Goal: Task Accomplishment & Management: Use online tool/utility

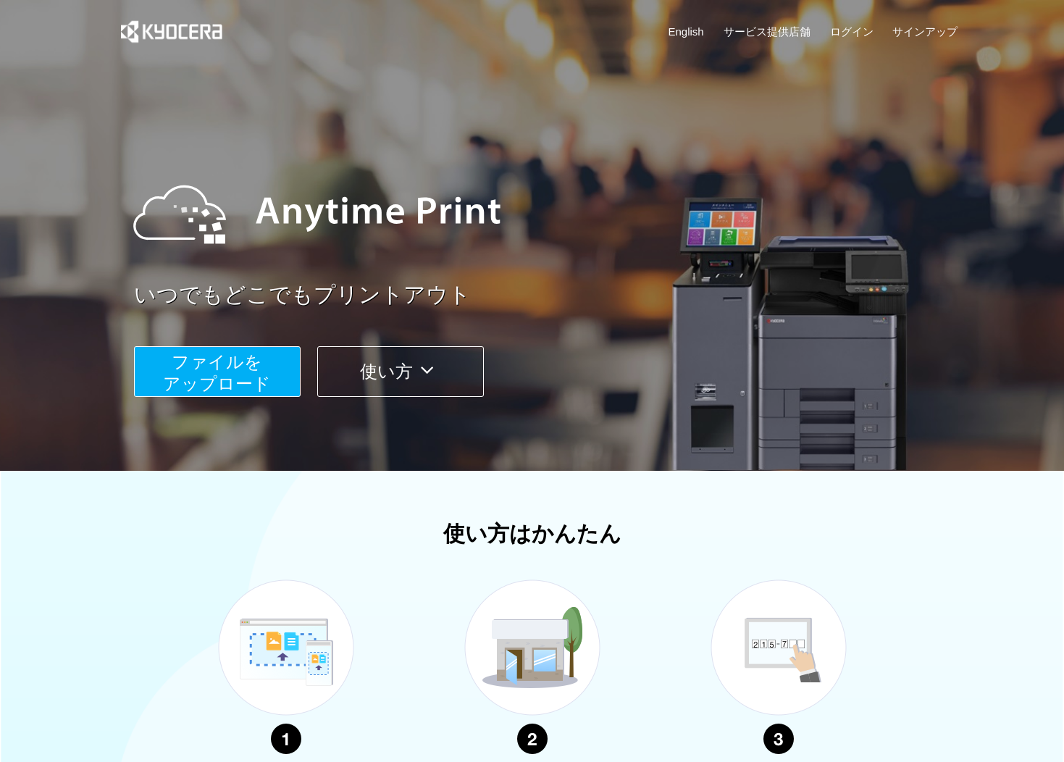
click at [220, 369] on span "ファイルを ​​アップロード" at bounding box center [217, 372] width 108 height 41
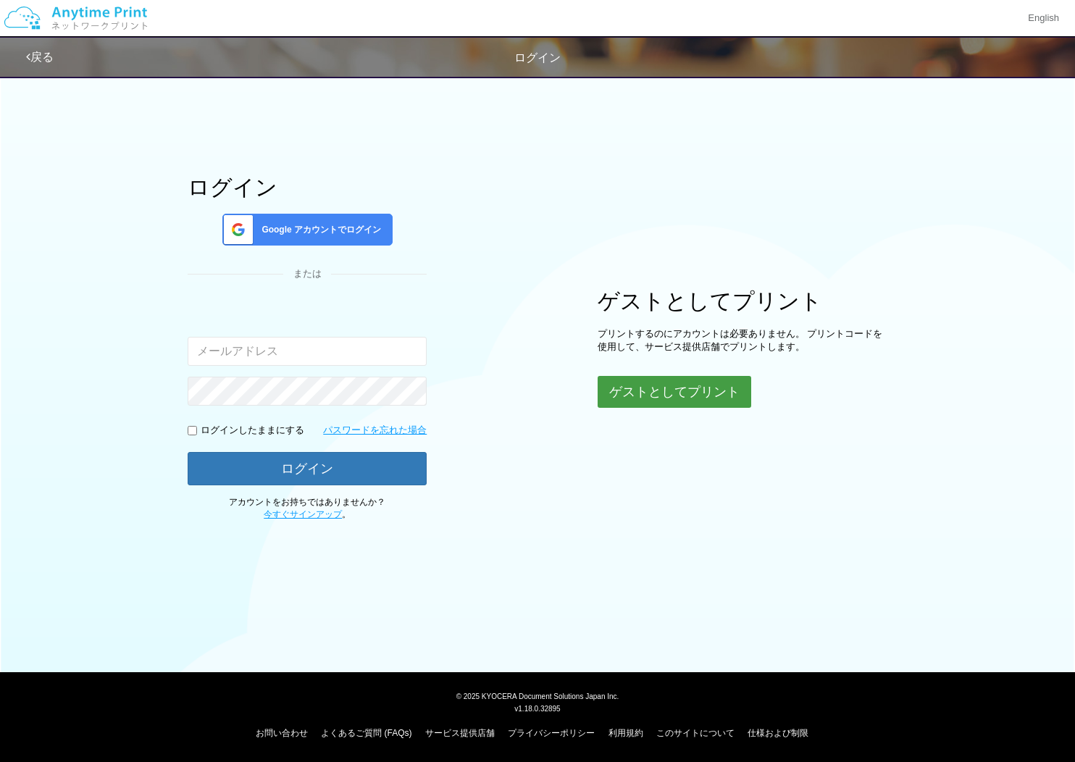
click at [695, 390] on button "ゲストとしてプリント" at bounding box center [675, 392] width 154 height 32
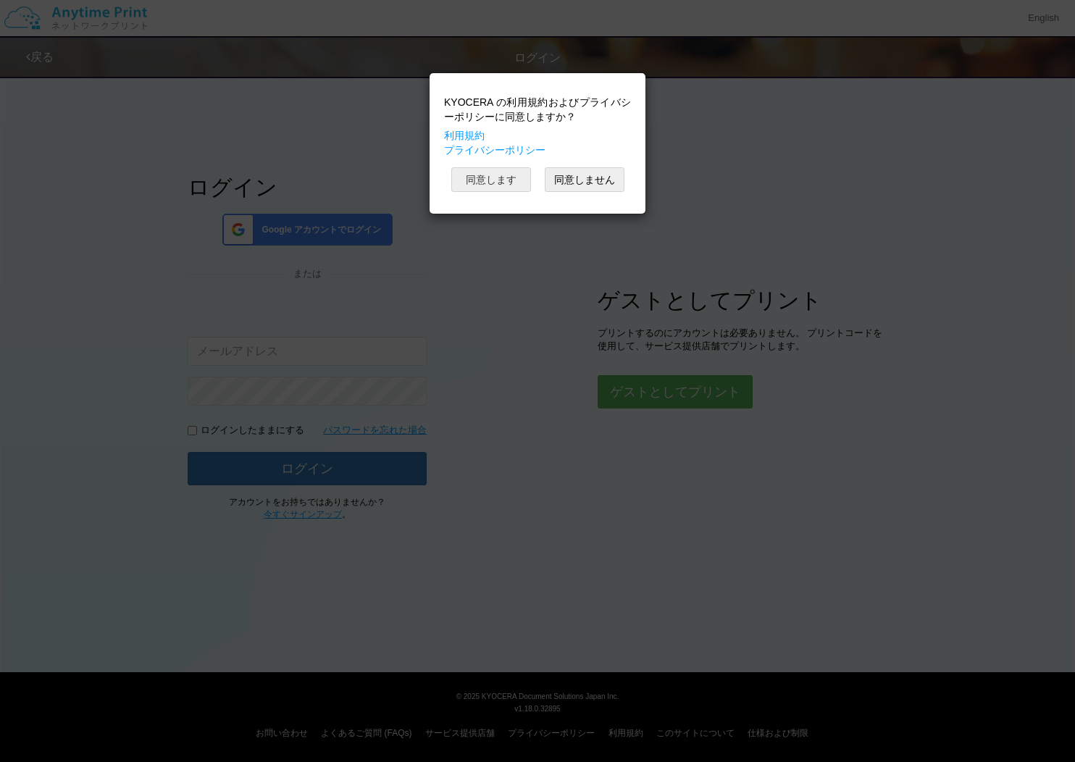
click at [483, 177] on button "同意します" at bounding box center [491, 179] width 80 height 25
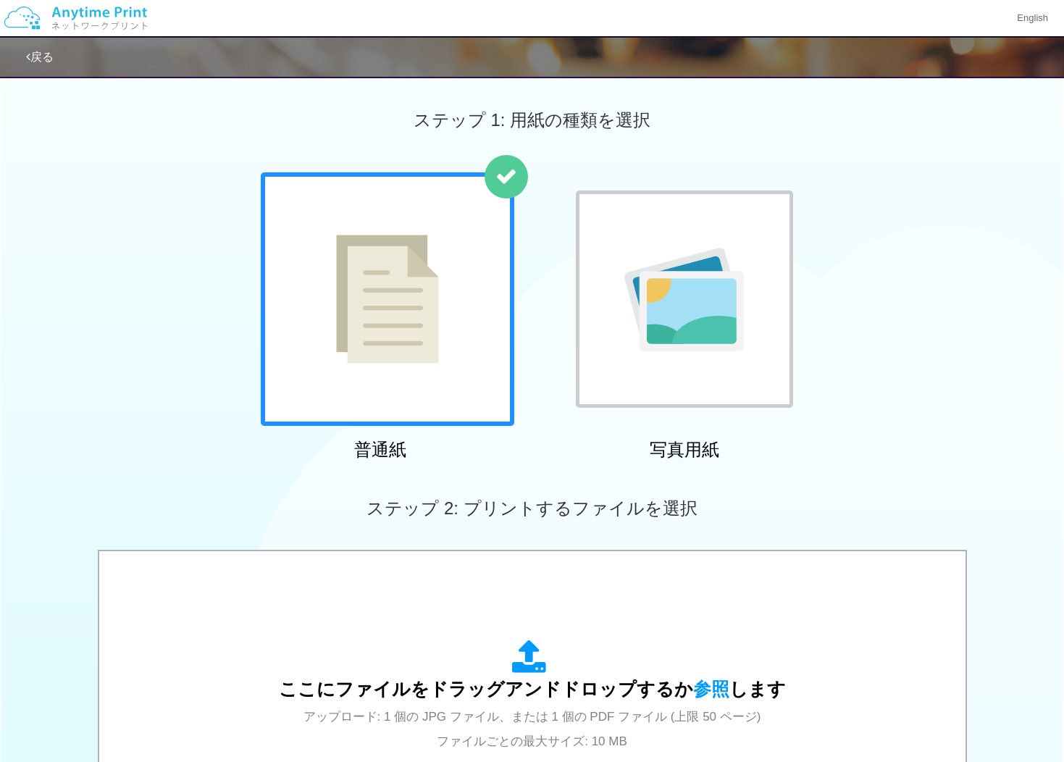
scroll to position [36, 0]
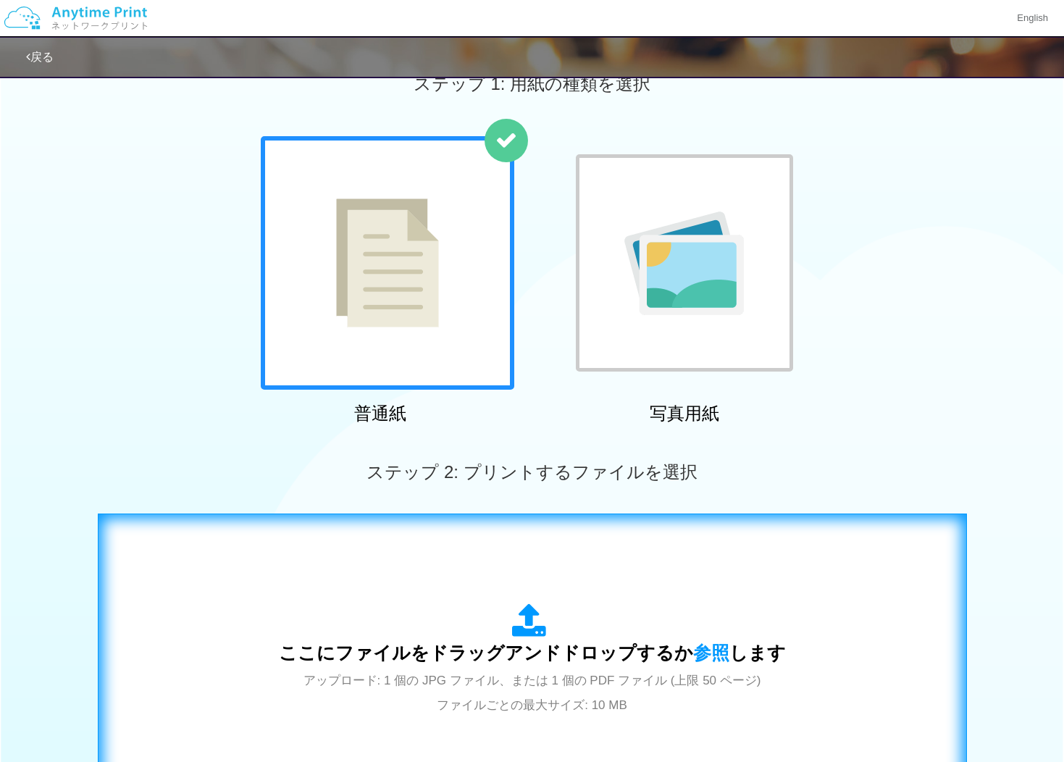
click at [532, 582] on div "ここにファイルをドラッグアンドドロップするか 参照 します アップロード: 1 個の JPG ファイル、または 1 個の PDF ファイル (上限 50 ペー…" at bounding box center [532, 660] width 839 height 262
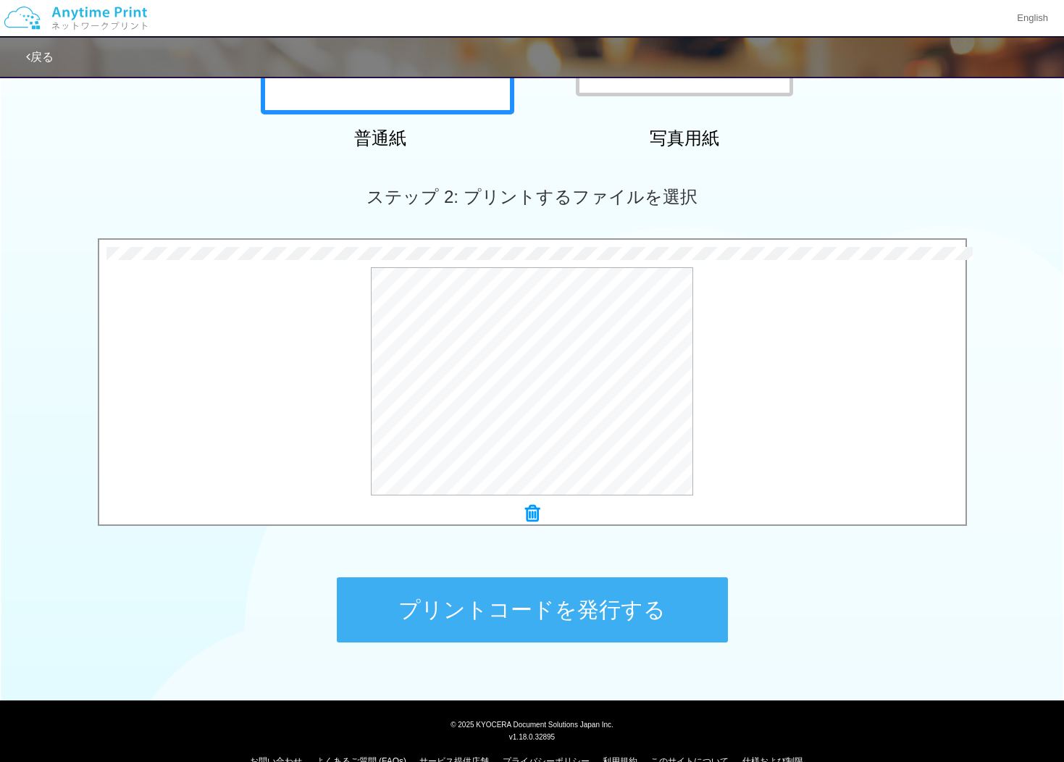
scroll to position [340, 0]
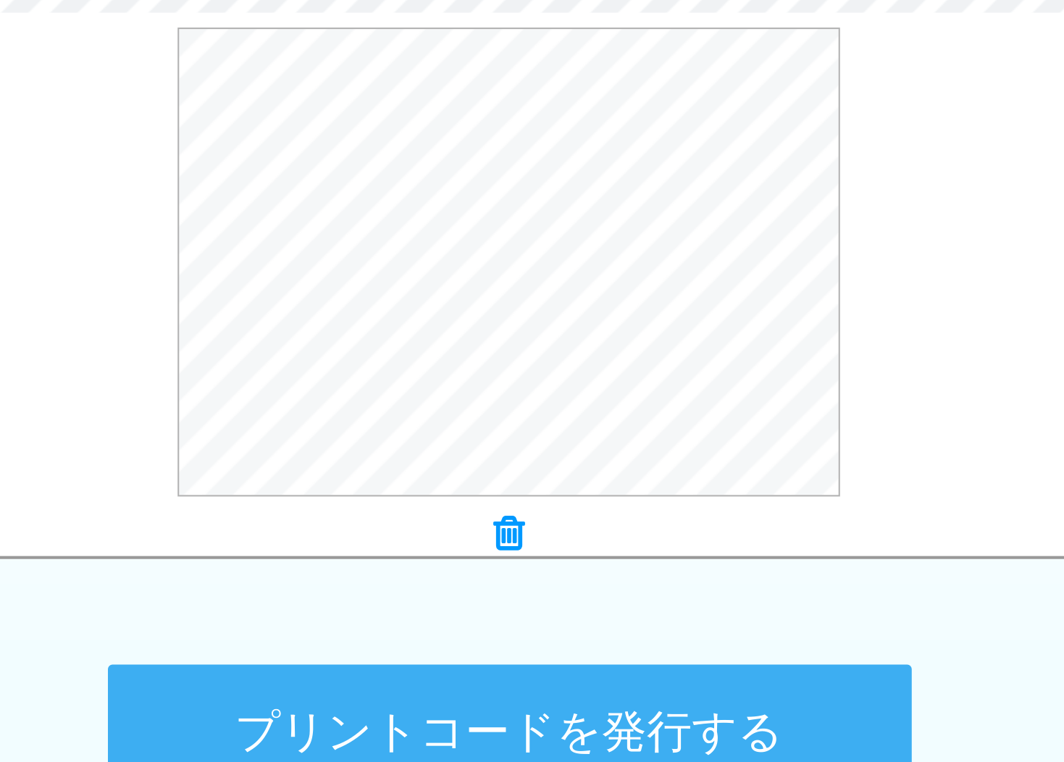
click at [632, 569] on button "プリントコードを発行する" at bounding box center [532, 581] width 391 height 65
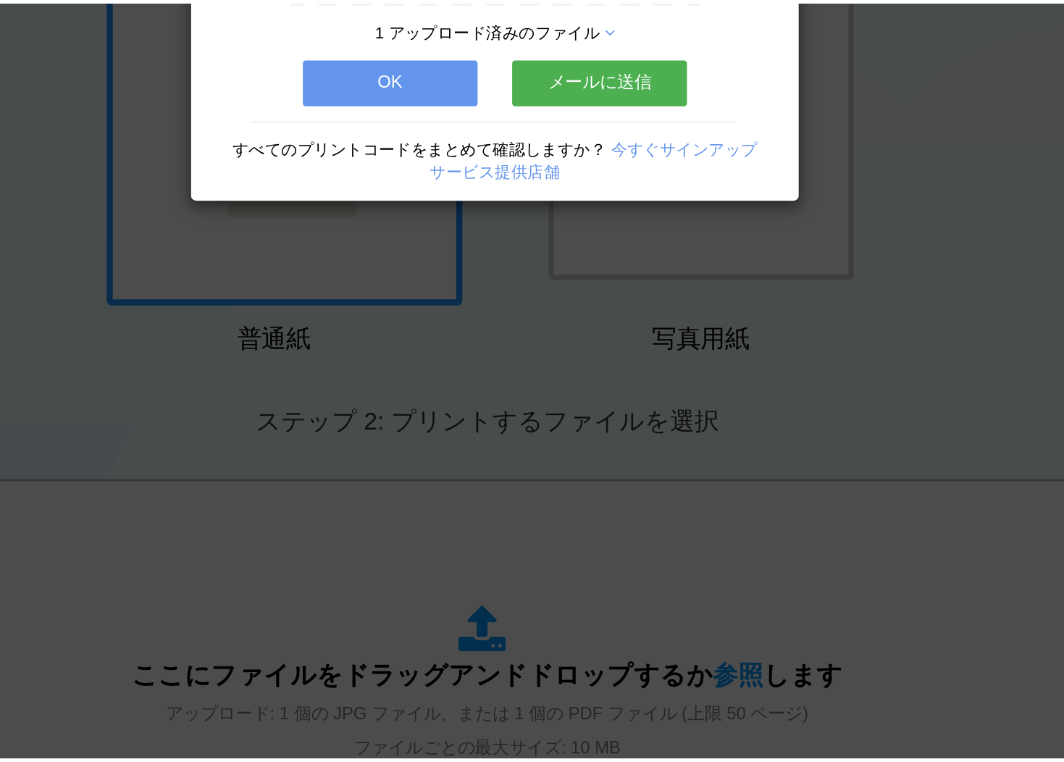
scroll to position [0, 0]
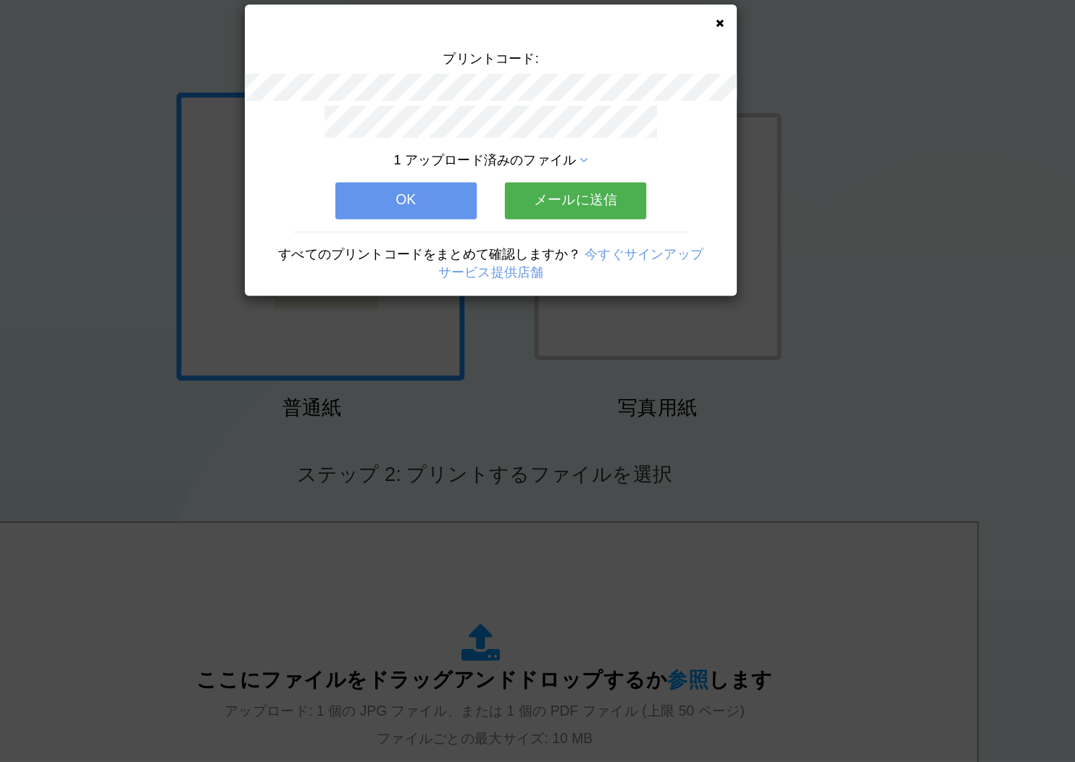
click at [496, 272] on button "OK" at bounding box center [463, 267] width 125 height 32
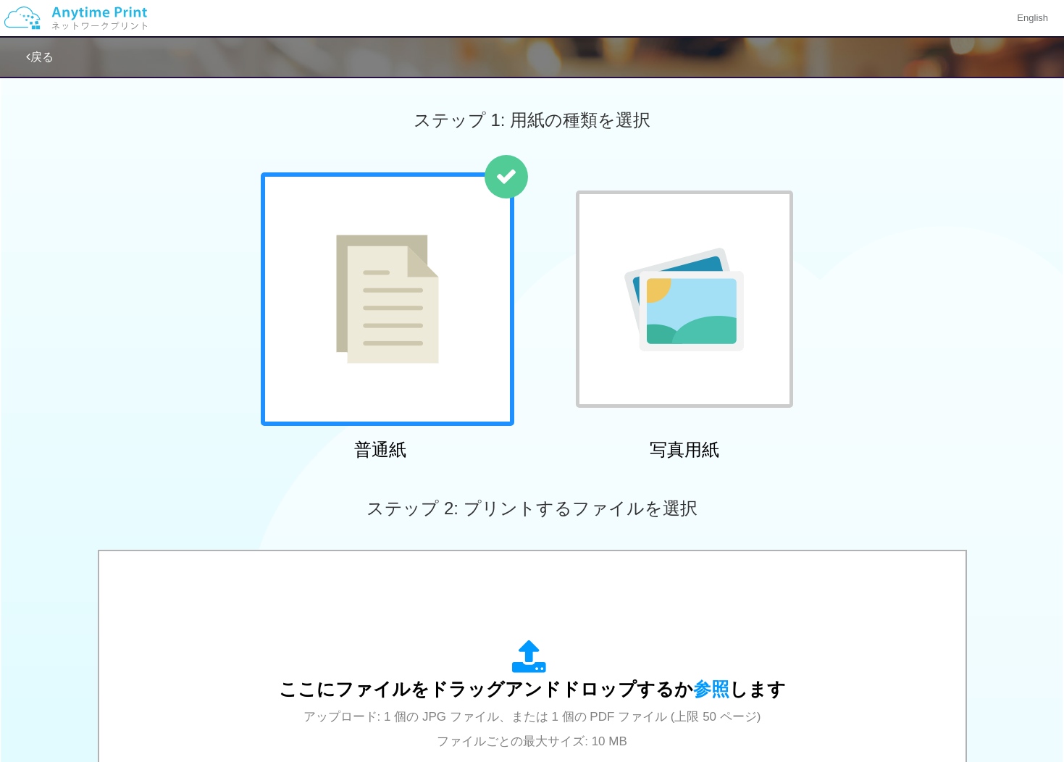
click at [338, 367] on div at bounding box center [388, 299] width 254 height 254
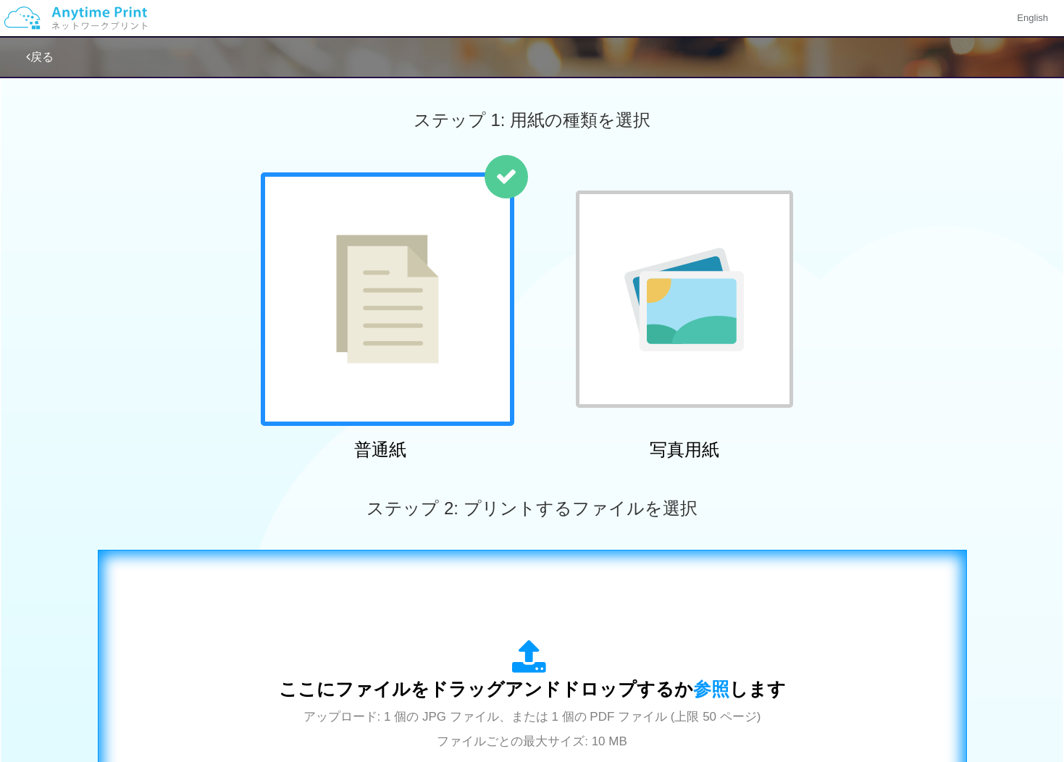
click at [540, 670] on icon at bounding box center [532, 658] width 41 height 36
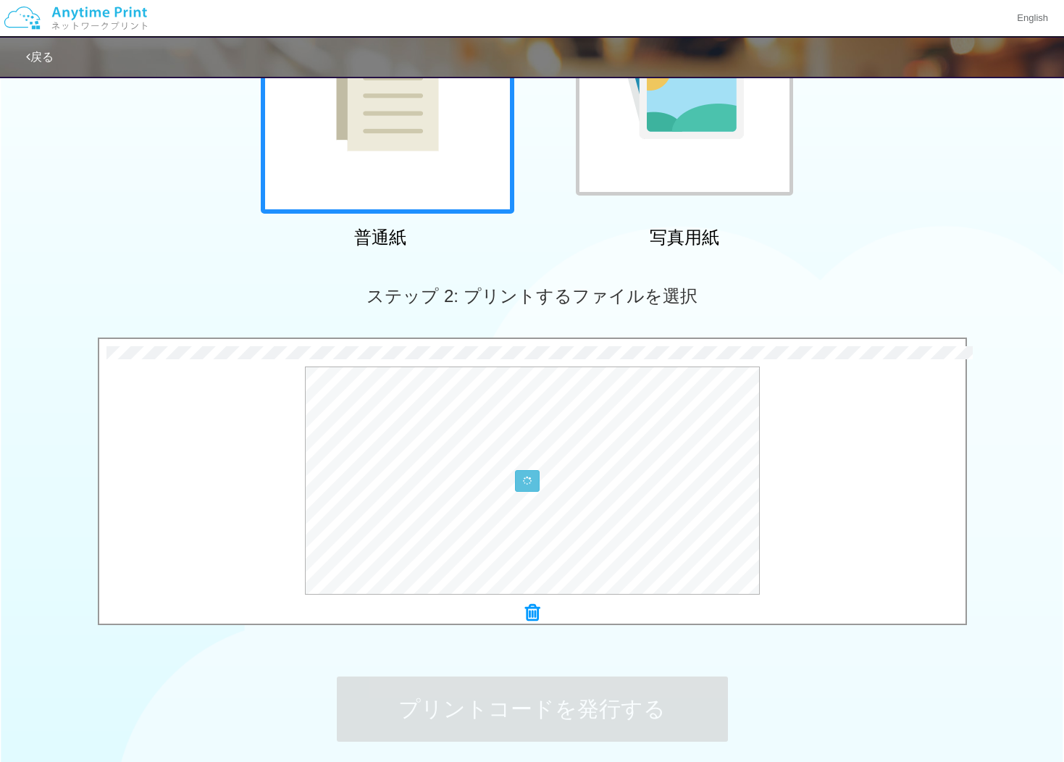
scroll to position [340, 0]
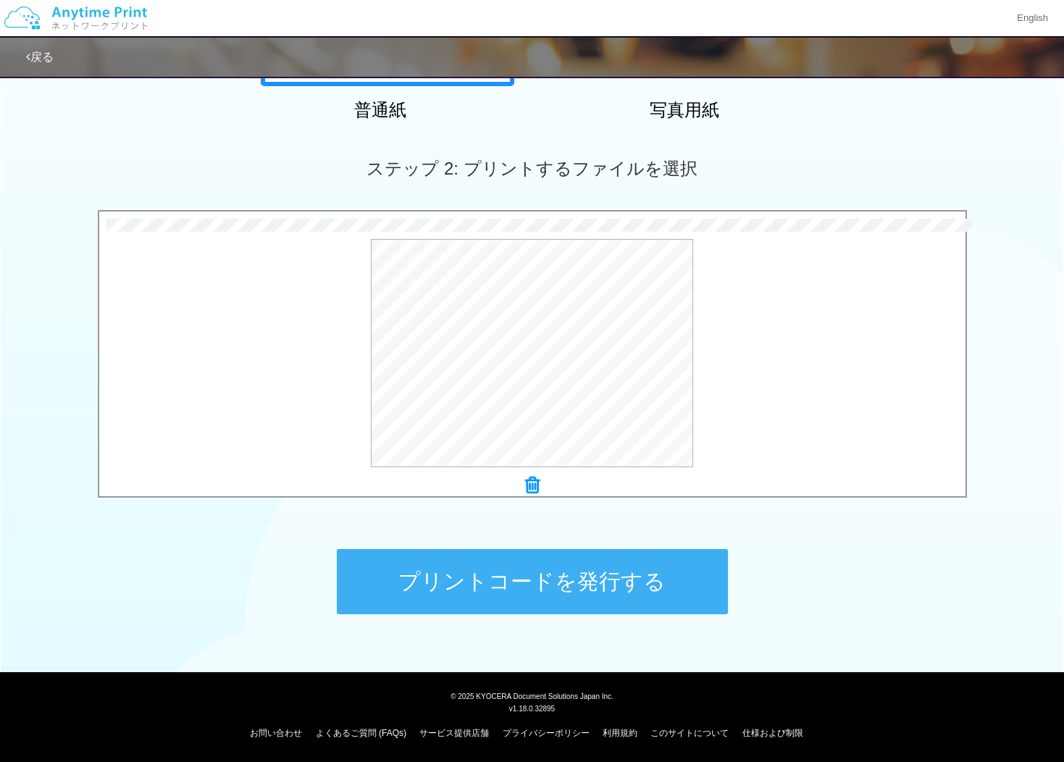
click at [542, 570] on button "プリントコードを発行する" at bounding box center [532, 581] width 391 height 65
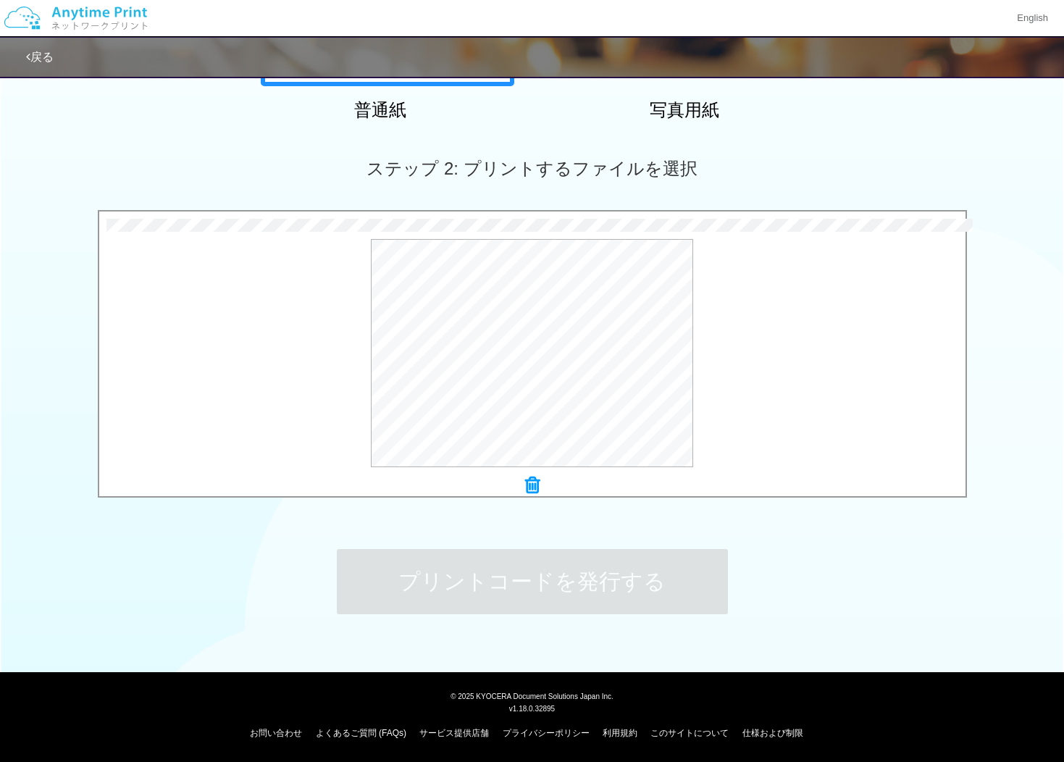
scroll to position [0, 0]
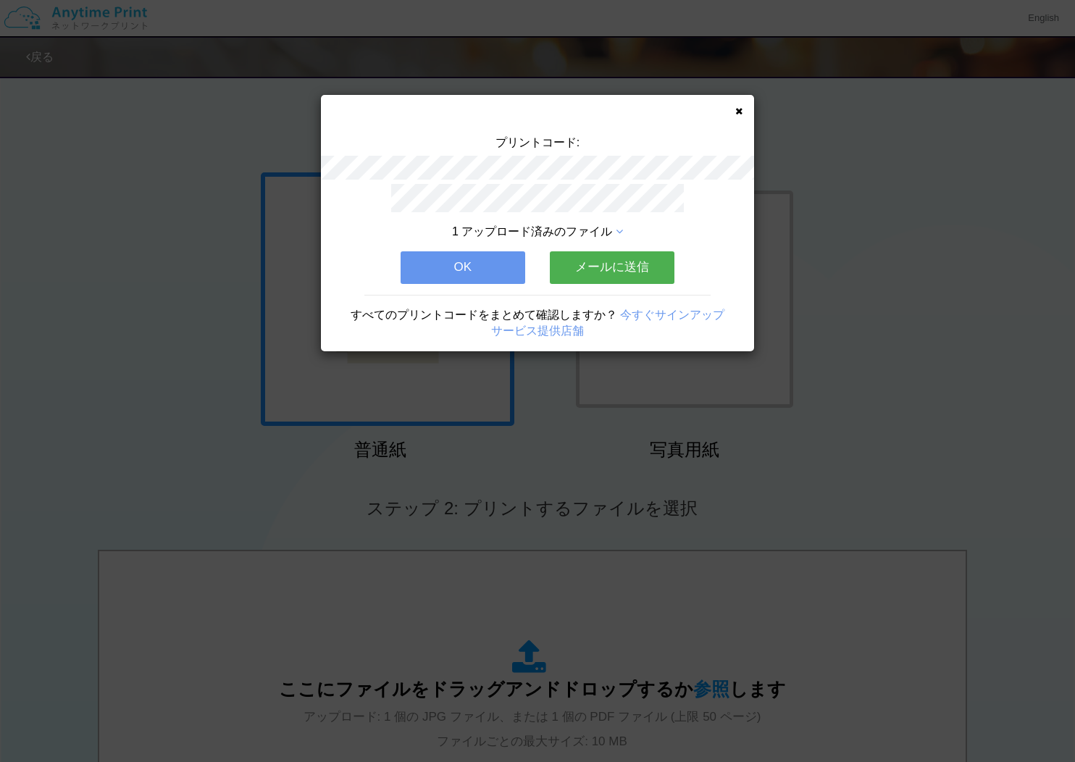
click at [436, 269] on button "OK" at bounding box center [463, 267] width 125 height 32
